Goal: Navigation & Orientation: Find specific page/section

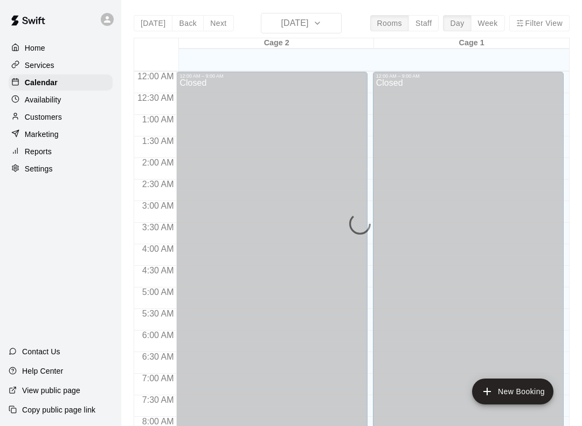
scroll to position [323, 0]
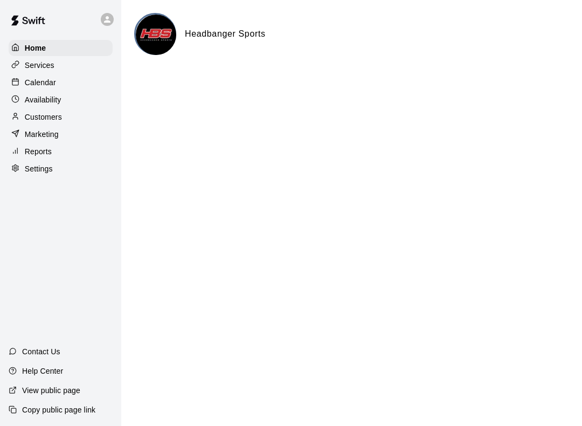
click at [30, 86] on p "Calendar" at bounding box center [40, 82] width 31 height 11
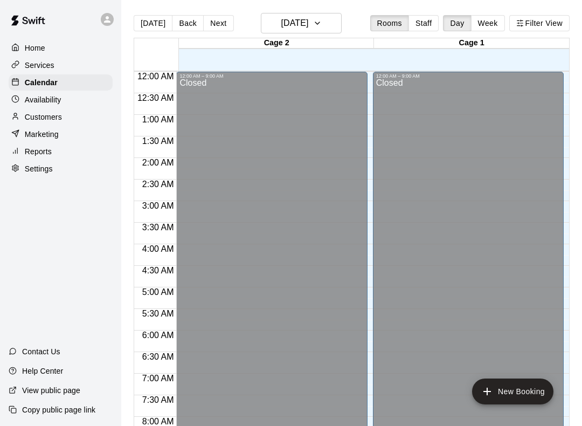
scroll to position [626, 0]
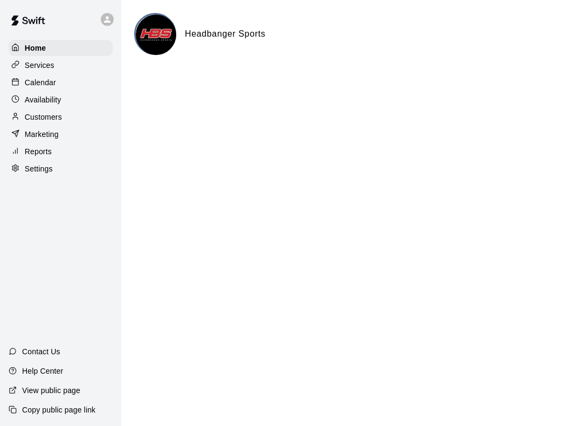
click at [59, 88] on div "Calendar" at bounding box center [61, 82] width 104 height 16
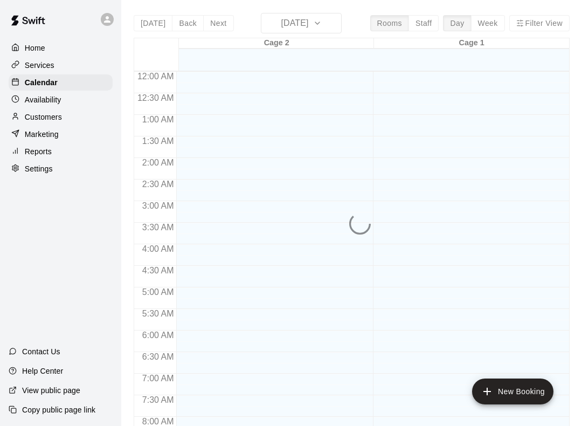
scroll to position [626, 0]
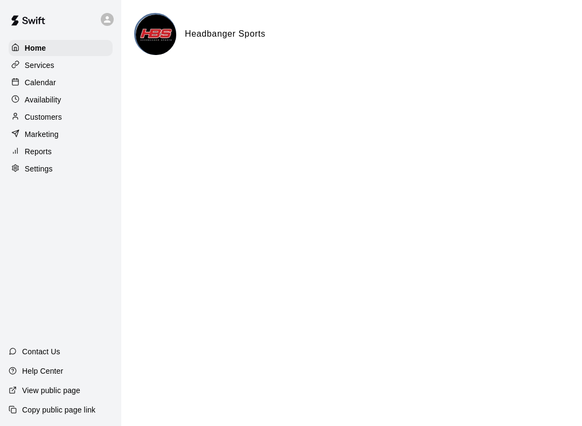
click at [60, 89] on div "Calendar" at bounding box center [61, 82] width 104 height 16
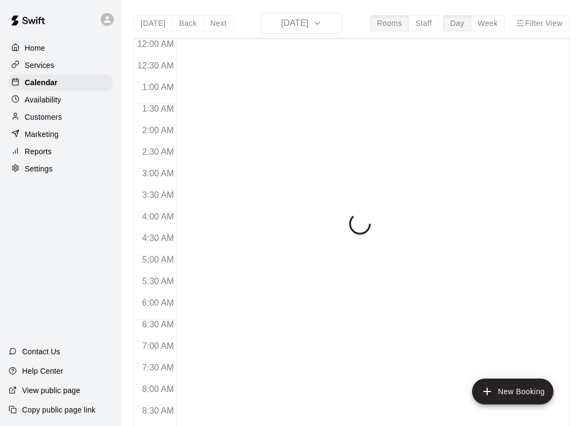
scroll to position [626, 0]
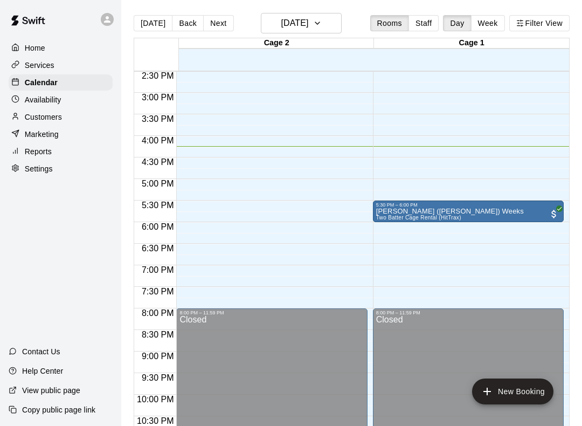
click at [319, 4] on main "[DATE] Back [DATE][DATE] Rooms Staff Day Week Filter View Cage 2 15 Mon Cage 1 …" at bounding box center [351, 221] width 461 height 443
click at [328, 14] on button "[DATE]" at bounding box center [301, 23] width 81 height 20
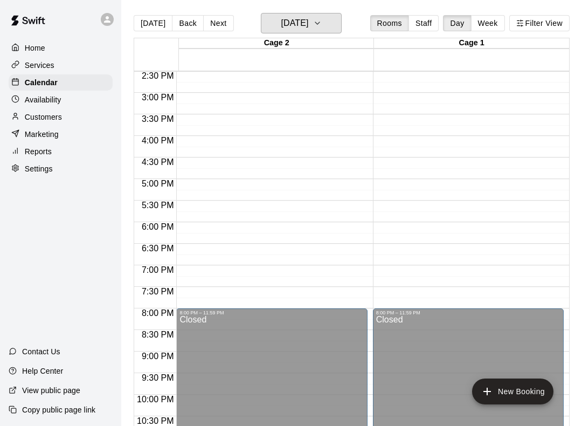
click at [322, 18] on icon "button" at bounding box center [317, 23] width 9 height 13
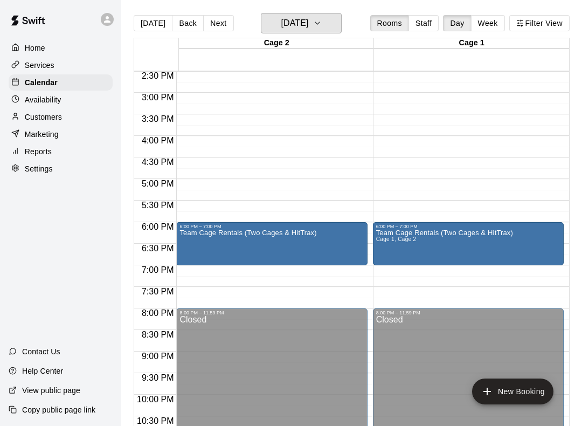
click at [308, 22] on h6 "[DATE]" at bounding box center [294, 23] width 27 height 15
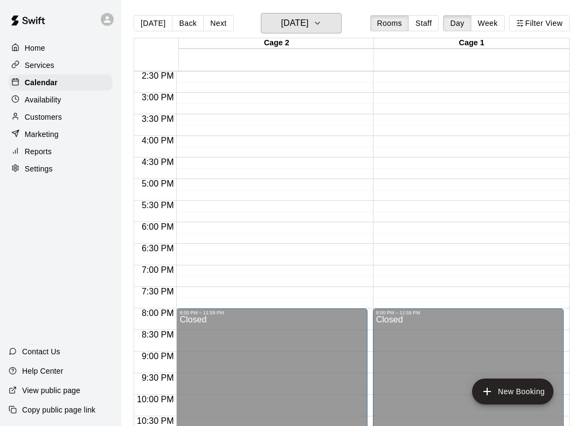
click at [308, 21] on h6 "[DATE]" at bounding box center [294, 23] width 27 height 15
click at [322, 25] on icon "button" at bounding box center [317, 23] width 9 height 13
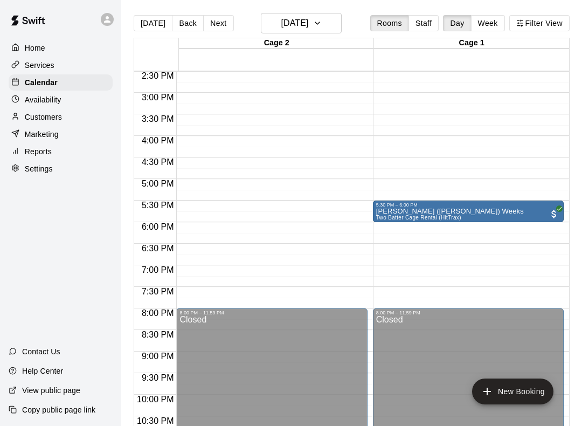
click at [343, 7] on main "[DATE] Back [DATE][DATE] Rooms Staff Day Week Filter View Cage 2 23 Tue Cage 1 …" at bounding box center [351, 221] width 461 height 443
click at [322, 21] on icon "button" at bounding box center [317, 23] width 9 height 13
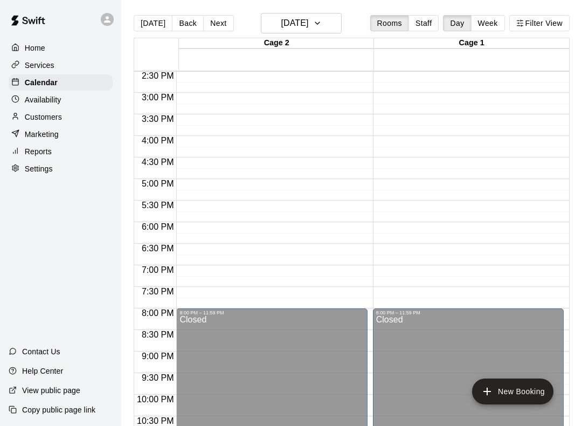
click at [318, 6] on main "[DATE] Back [DATE][DATE] Rooms Staff Day Week Filter View Cage 2 30 Tue Cage 1 …" at bounding box center [351, 221] width 461 height 443
click at [322, 23] on icon "button" at bounding box center [317, 23] width 9 height 13
